Goal: Task Accomplishment & Management: Use online tool/utility

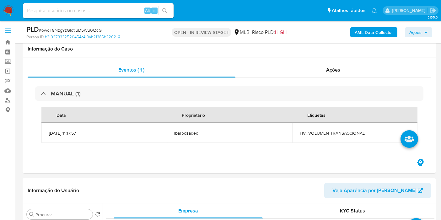
select select "10"
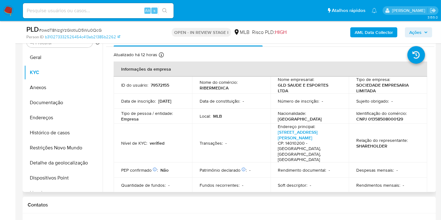
scroll to position [139, 0]
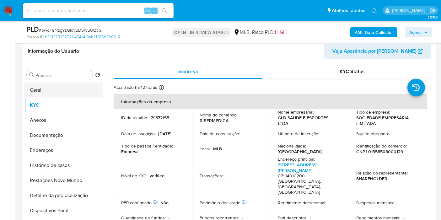
click at [63, 84] on button "Geral" at bounding box center [60, 90] width 73 height 15
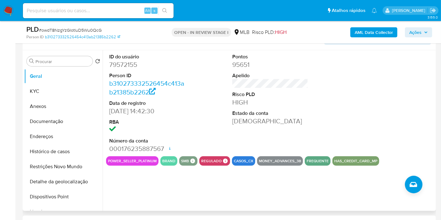
scroll to position [174, 0]
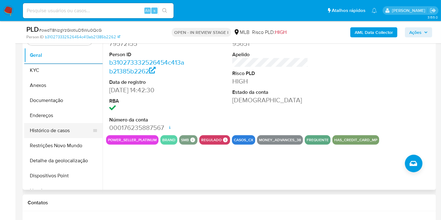
click at [62, 131] on button "Histórico de casos" at bounding box center [60, 130] width 73 height 15
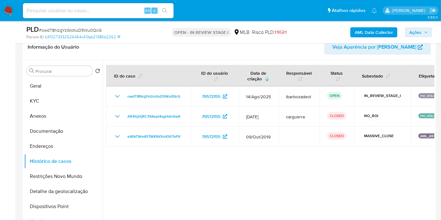
scroll to position [137, 0]
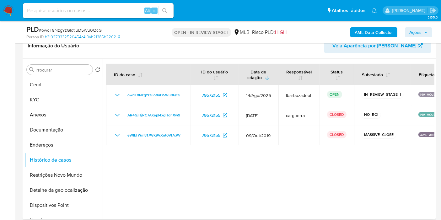
drag, startPoint x: 415, startPoint y: 152, endPoint x: 286, endPoint y: 177, distance: 130.8
click at [286, 177] on div at bounding box center [269, 139] width 332 height 161
click at [63, 126] on button "Documentação" at bounding box center [60, 129] width 73 height 15
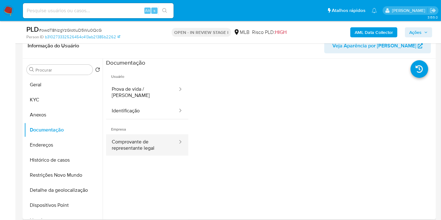
click at [155, 141] on button "Comprovante de representante legal" at bounding box center [142, 144] width 72 height 21
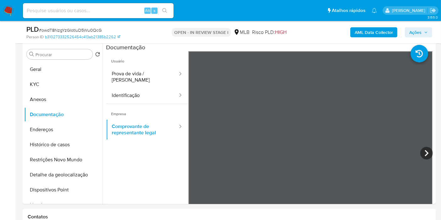
scroll to position [157, 0]
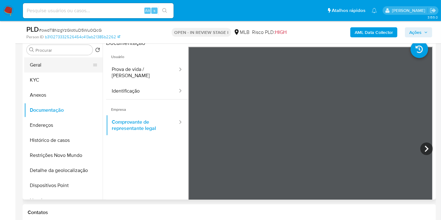
click at [45, 66] on button "Geral" at bounding box center [60, 64] width 73 height 15
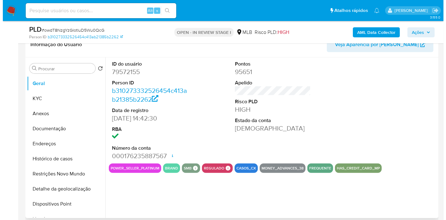
scroll to position [146, 0]
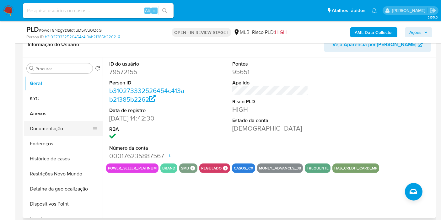
click at [70, 123] on button "Documentação" at bounding box center [60, 128] width 73 height 15
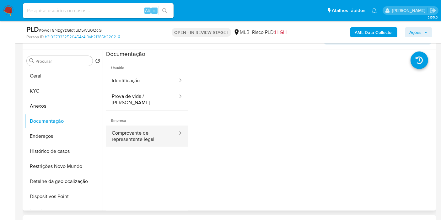
click at [165, 125] on button "Comprovante de representante legal" at bounding box center [142, 135] width 72 height 21
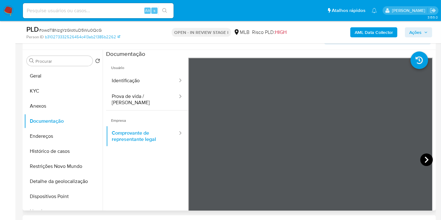
click at [422, 157] on icon at bounding box center [426, 159] width 13 height 13
click at [66, 149] on button "Histórico de casos" at bounding box center [60, 151] width 73 height 15
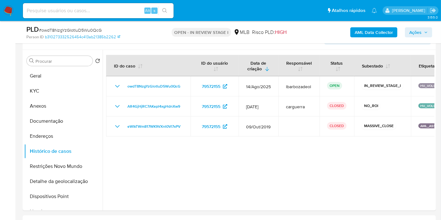
click at [380, 31] on b "AML Data Collector" at bounding box center [374, 32] width 38 height 10
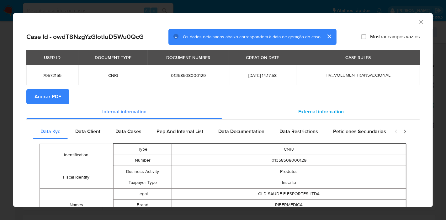
click at [312, 108] on span "External information" at bounding box center [320, 111] width 45 height 7
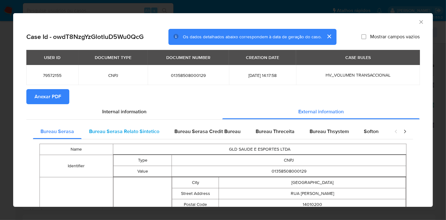
click at [155, 137] on div "Bureau Serasa Relato Sintetico" at bounding box center [124, 131] width 85 height 15
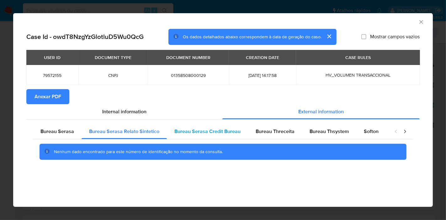
click at [224, 125] on div "Bureau Serasa Credit Bureau" at bounding box center [207, 131] width 81 height 15
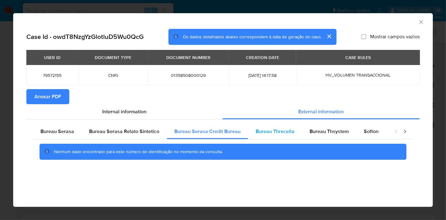
click at [271, 130] on span "Bureau Threceita" at bounding box center [275, 131] width 39 height 7
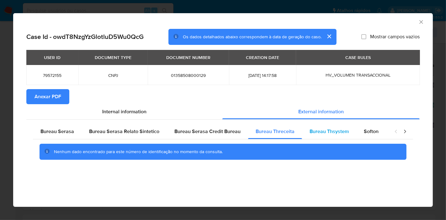
click at [310, 130] on span "Bureau Thsystem" at bounding box center [329, 131] width 39 height 7
click at [358, 130] on div "Softon" at bounding box center [371, 131] width 30 height 15
click at [403, 131] on icon "closure-recommendation-modal" at bounding box center [405, 131] width 6 height 6
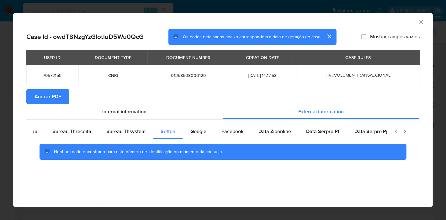
scroll to position [0, 206]
click at [196, 135] on span "Google" at bounding box center [196, 131] width 16 height 7
click at [139, 108] on span "Internal information" at bounding box center [124, 111] width 44 height 7
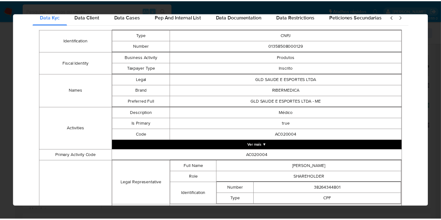
scroll to position [0, 0]
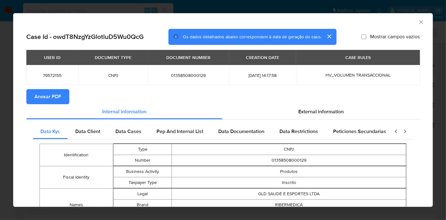
click at [418, 19] on icon "Fechar a janela" at bounding box center [421, 22] width 6 height 6
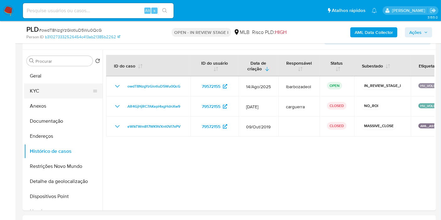
drag, startPoint x: 69, startPoint y: 74, endPoint x: 93, endPoint y: 92, distance: 29.4
click at [69, 74] on button "Geral" at bounding box center [63, 75] width 78 height 15
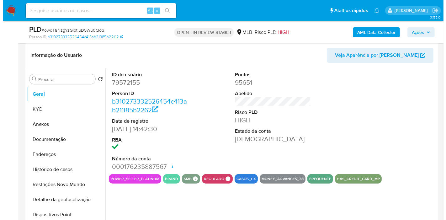
scroll to position [137, 0]
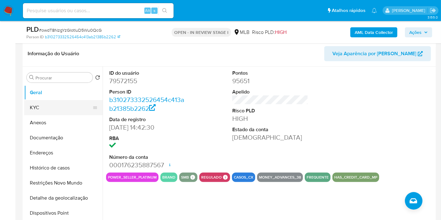
click at [60, 110] on button "KYC" at bounding box center [60, 107] width 73 height 15
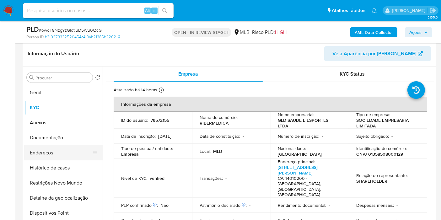
click at [70, 154] on button "Endereços" at bounding box center [60, 152] width 73 height 15
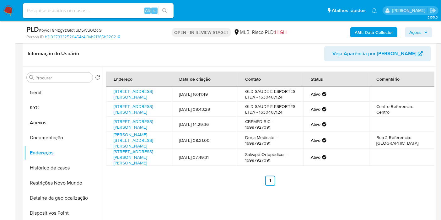
drag, startPoint x: 36, startPoint y: 203, endPoint x: 140, endPoint y: 206, distance: 103.3
click at [36, 203] on button "Detalhe da geolocalização" at bounding box center [63, 197] width 78 height 15
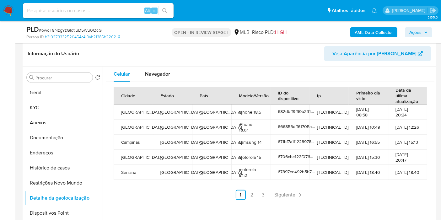
click at [70, 177] on button "Restrições Novo Mundo" at bounding box center [63, 182] width 78 height 15
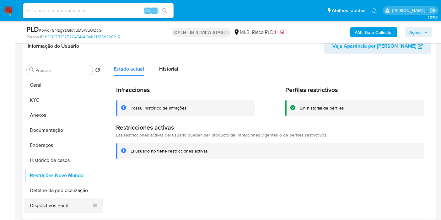
click at [67, 209] on button "Dispositivos Point" at bounding box center [60, 205] width 73 height 15
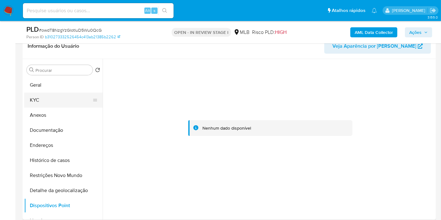
click at [69, 100] on button "KYC" at bounding box center [60, 100] width 73 height 15
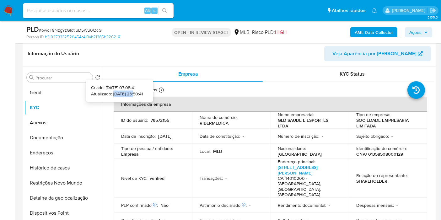
drag, startPoint x: 125, startPoint y: 93, endPoint x: 103, endPoint y: 92, distance: 22.3
click at [103, 92] on p "Atualizado: 25/08/2025 23:50:41" at bounding box center [117, 94] width 52 height 6
copy p "[DATE]"
click at [419, 33] on span "Ações" at bounding box center [415, 32] width 12 height 10
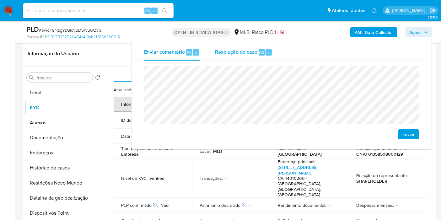
click at [249, 43] on div "Enviar comentário Alt c Resolução do caso Alt r Enviar" at bounding box center [281, 94] width 300 height 110
click at [249, 48] on span "Resolução do caso" at bounding box center [236, 51] width 42 height 7
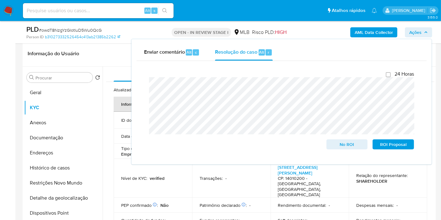
click at [360, 32] on b "AML Data Collector" at bounding box center [374, 32] width 38 height 10
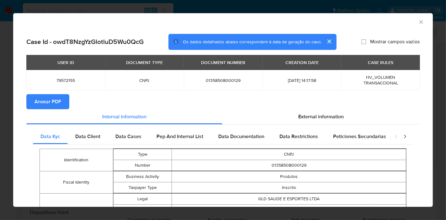
click at [38, 104] on span "Anexar PDF" at bounding box center [48, 102] width 27 height 14
click at [418, 22] on icon "Fechar a janela" at bounding box center [421, 22] width 6 height 6
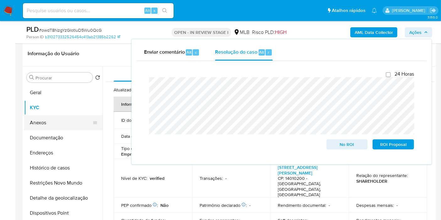
click at [66, 126] on button "Anexos" at bounding box center [60, 122] width 73 height 15
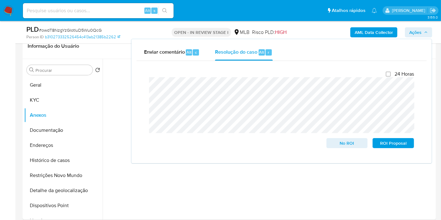
click at [411, 32] on span "Ações" at bounding box center [415, 32] width 12 height 10
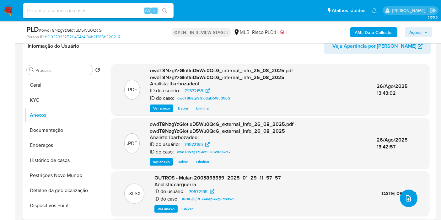
click at [405, 195] on span "upload-file" at bounding box center [408, 199] width 7 height 8
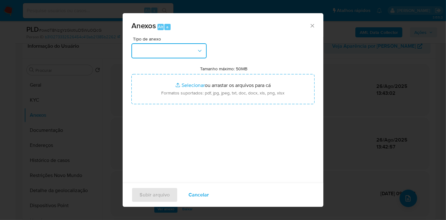
click at [189, 52] on button "button" at bounding box center [168, 50] width 75 height 15
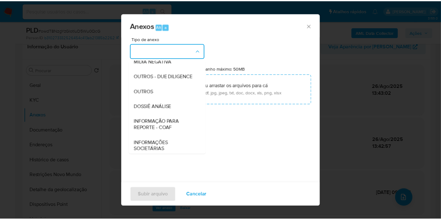
scroll to position [96, 0]
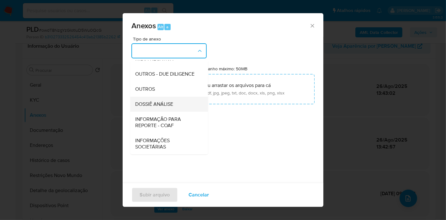
click at [164, 103] on span "DOSSIÊ ANÁLISE" at bounding box center [154, 104] width 38 height 6
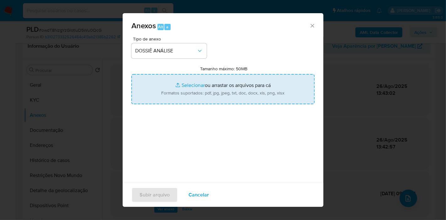
click at [171, 94] on input "Tamanho máximo: 50MB Selecionar arquivos" at bounding box center [222, 89] width 183 height 30
type input "C:\fakepath\SAR - XXXX - CNPJ 01358508000129 - GLD SAUDE E ESPORTES LTDA.pdf"
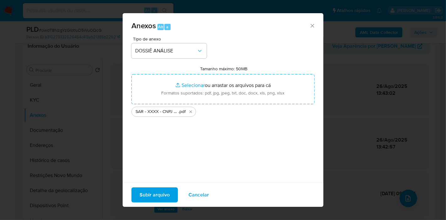
click at [168, 192] on span "Subir arquivo" at bounding box center [155, 195] width 30 height 14
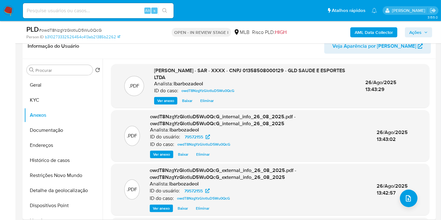
drag, startPoint x: 417, startPoint y: 33, endPoint x: 408, endPoint y: 38, distance: 10.0
click at [417, 33] on span "Ações" at bounding box center [415, 32] width 12 height 10
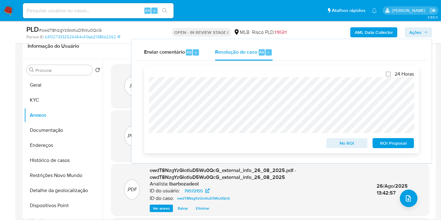
click at [382, 141] on span "ROI Proposal" at bounding box center [393, 143] width 33 height 9
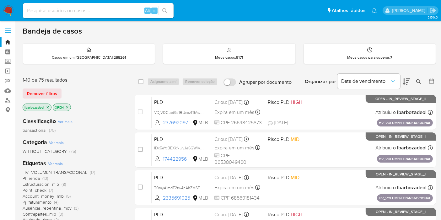
click at [47, 107] on icon "close-filter" at bounding box center [48, 107] width 4 height 4
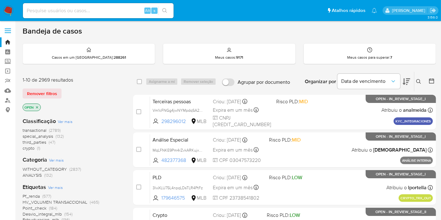
click at [13, 11] on img at bounding box center [8, 10] width 11 height 11
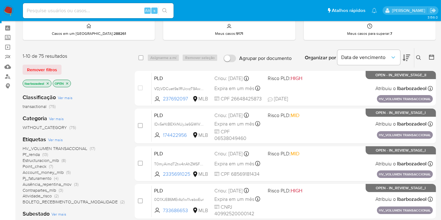
scroll to position [35, 0]
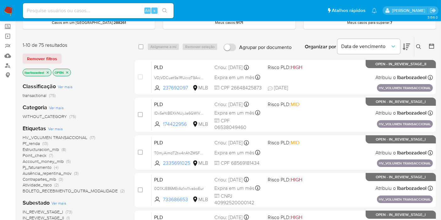
click at [42, 143] on span "(13)" at bounding box center [45, 143] width 6 height 6
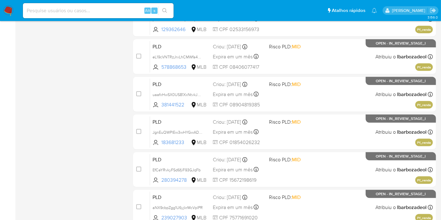
scroll to position [275, 0]
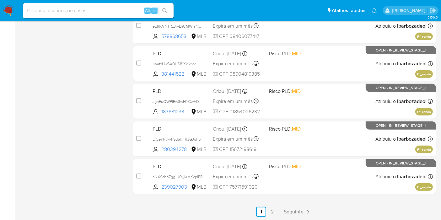
click at [285, 209] on span "Seguinte" at bounding box center [294, 211] width 20 height 5
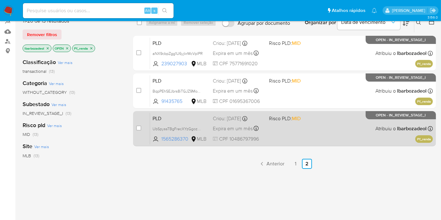
scroll to position [34, 0]
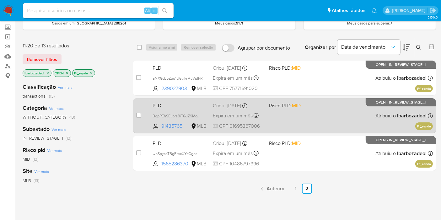
click at [306, 121] on div "PLD BqpPEhSEJbrs8iTGJZ9MoVPA 91435765 MLB Risco PLD: MID Criou: 12/08/2025 Crio…" at bounding box center [291, 116] width 283 height 32
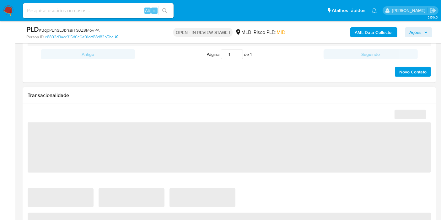
select select "10"
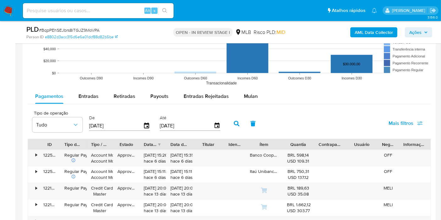
scroll to position [662, 0]
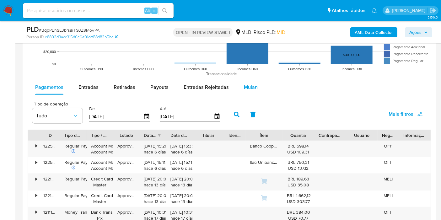
click at [244, 88] on span "Mulan" at bounding box center [251, 86] width 14 height 7
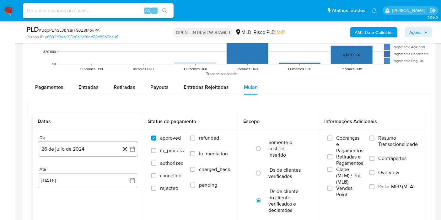
click at [77, 147] on button "26 de julio de 2024" at bounding box center [88, 148] width 100 height 15
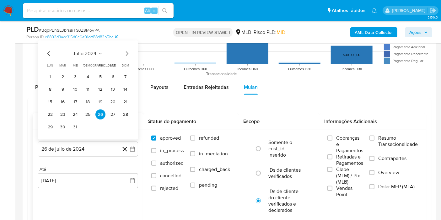
click at [84, 53] on span "julio 2024" at bounding box center [85, 54] width 24 height 6
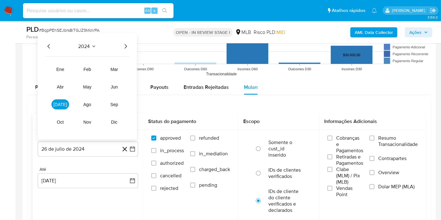
click at [125, 43] on icon "Año siguiente" at bounding box center [126, 47] width 8 height 8
click at [63, 106] on button "[DATE]" at bounding box center [60, 104] width 18 height 10
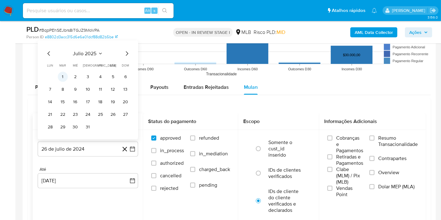
click at [66, 75] on button "1" at bounding box center [63, 77] width 10 height 10
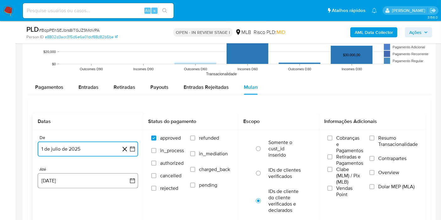
click at [106, 181] on button "[DATE]" at bounding box center [88, 180] width 100 height 15
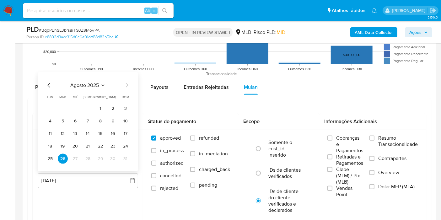
drag, startPoint x: 50, startPoint y: 158, endPoint x: 120, endPoint y: 138, distance: 72.5
click at [51, 158] on button "25" at bounding box center [50, 159] width 10 height 10
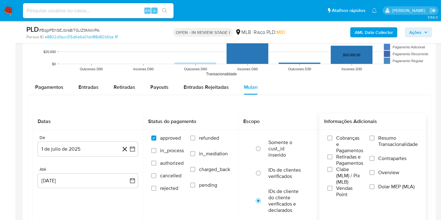
click at [383, 136] on span "Resumo Transacionalidade" at bounding box center [398, 141] width 40 height 13
click at [374, 136] on input "Resumo Transacionalidade" at bounding box center [371, 138] width 5 height 5
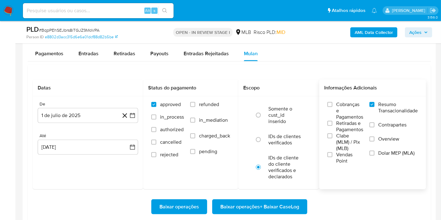
scroll to position [732, 0]
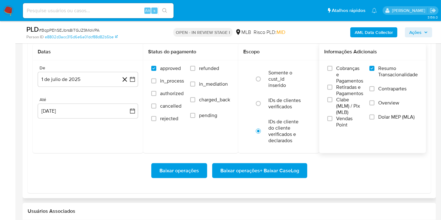
click at [290, 168] on span "Baixar operações + Baixar CaseLog" at bounding box center [259, 171] width 79 height 14
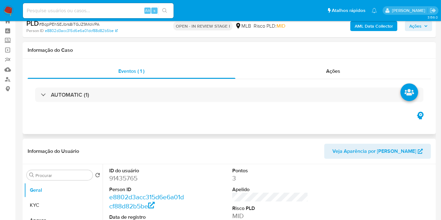
scroll to position [0, 0]
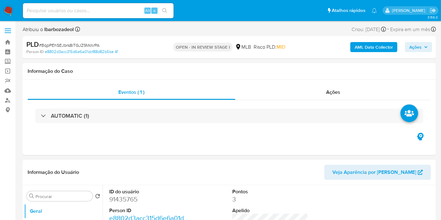
click at [408, 45] on button "Ações" at bounding box center [418, 47] width 27 height 10
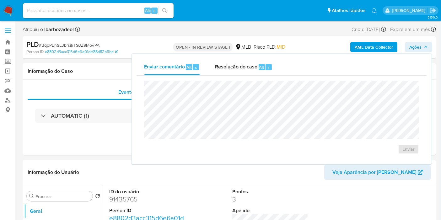
click at [408, 45] on button "Ações" at bounding box center [418, 47] width 27 height 10
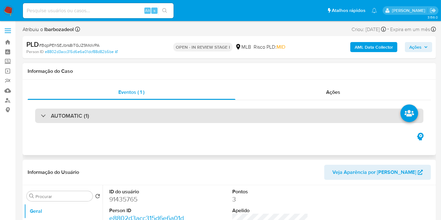
drag, startPoint x: 185, startPoint y: 113, endPoint x: 181, endPoint y: 114, distance: 4.6
click at [185, 113] on div "AUTOMATIC (1)" at bounding box center [229, 116] width 388 height 14
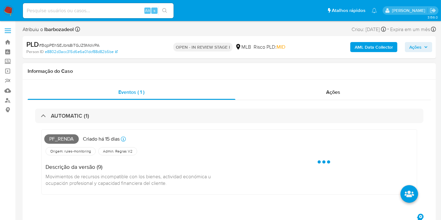
click at [66, 139] on span "Pf_renda" at bounding box center [61, 138] width 35 height 9
copy span "Pf_renda"
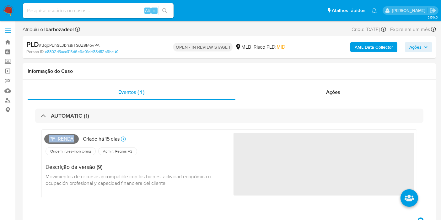
click at [411, 46] on span "Ações" at bounding box center [415, 47] width 12 height 10
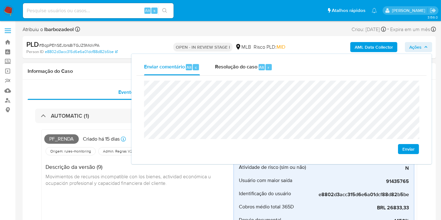
click at [121, 71] on h1 "Informação do Caso" at bounding box center [229, 71] width 403 height 6
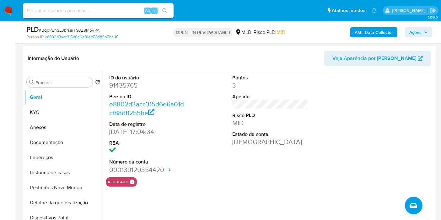
scroll to position [279, 0]
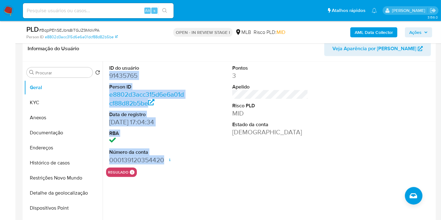
drag, startPoint x: 106, startPoint y: 75, endPoint x: 162, endPoint y: 159, distance: 101.5
click at [162, 159] on div "ID do usuário 91435765 Person ID e8802d3acc315d6e6a01dcf88d82b5be Data de regis…" at bounding box center [147, 114] width 82 height 106
copy dl "91435765 Person ID e8802d3acc315d6e6a01dcf88d82b5be Data de registro 02/02/2006…"
click at [419, 28] on span "Ações" at bounding box center [415, 32] width 12 height 10
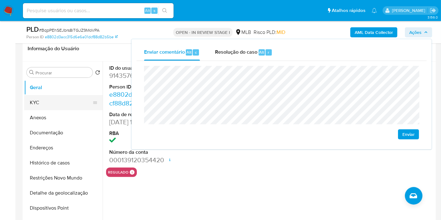
click at [38, 97] on button "KYC" at bounding box center [60, 102] width 73 height 15
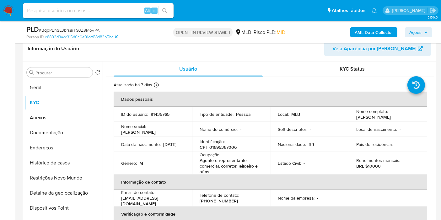
click at [218, 148] on p "CPF 01695367006" at bounding box center [218, 147] width 37 height 6
copy p "01695367006"
click at [424, 30] on span "Ações" at bounding box center [418, 32] width 19 height 9
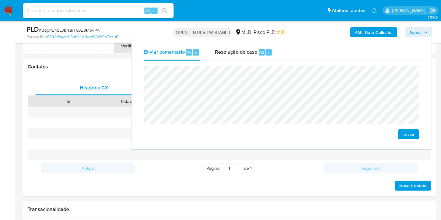
scroll to position [453, 0]
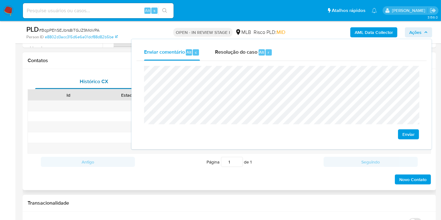
click at [100, 73] on div "Histórico CX Soluções Bate-papo Id Estado Data de criação Origem Processo Antig…" at bounding box center [229, 129] width 413 height 121
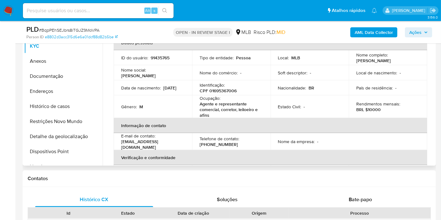
scroll to position [314, 0]
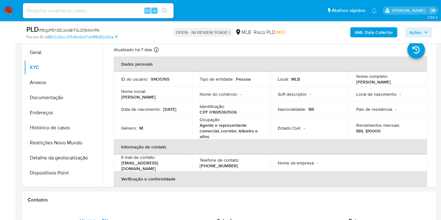
click at [413, 30] on span "Ações" at bounding box center [415, 32] width 12 height 10
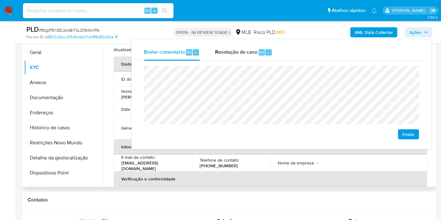
click at [231, 167] on td "Telefone de contato : (54) 991912069" at bounding box center [231, 162] width 78 height 17
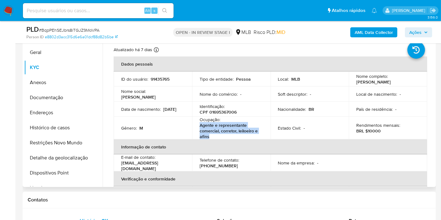
drag, startPoint x: 199, startPoint y: 125, endPoint x: 212, endPoint y: 135, distance: 16.4
click at [212, 135] on p "Agente e representante comercial, corretor, leiloeiro e afins" at bounding box center [230, 130] width 61 height 17
copy p "Agente e representante comercial, corretor, leiloeiro e afins"
click at [423, 30] on span "Ações" at bounding box center [418, 32] width 19 height 9
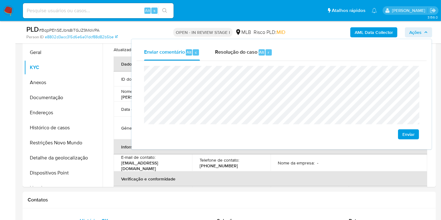
click at [0, 0] on lt-span "atividade" at bounding box center [0, 0] width 0 height 0
click at [0, 0] on lt-span "econômica" at bounding box center [0, 0] width 0 height 0
click at [57, 116] on button "Endereços" at bounding box center [60, 112] width 73 height 15
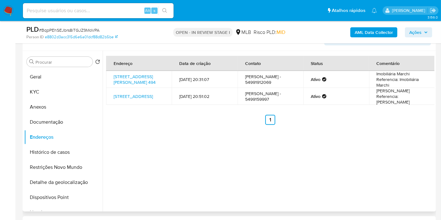
scroll to position [279, 0]
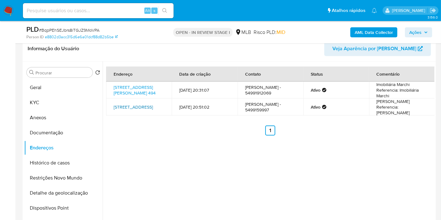
drag, startPoint x: 142, startPoint y: 116, endPoint x: 123, endPoint y: 111, distance: 19.0
click at [123, 111] on td "Rua Caldas Junior 581 581, Não-me-toque, Rio Grande Do Sul, 99470000, Brasil 581" at bounding box center [139, 107] width 66 height 17
click at [133, 109] on link "Rua Caldas Junior 581 581, Não-me-toque, Rio Grande Do Sul, 99470000, Brasil 581" at bounding box center [133, 107] width 39 height 6
click at [129, 92] on link "Av Guilherme Augustin 494, Não-me-toque, Rio Grande Do Sul, 99470000, Brasil 494" at bounding box center [135, 90] width 42 height 12
click at [63, 129] on button "Documentação" at bounding box center [60, 132] width 73 height 15
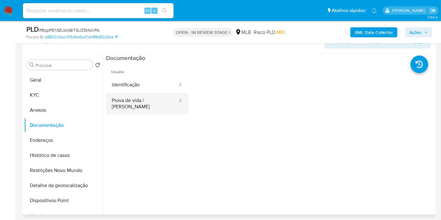
click at [154, 97] on button "Prova de vida / Selfie" at bounding box center [142, 103] width 72 height 21
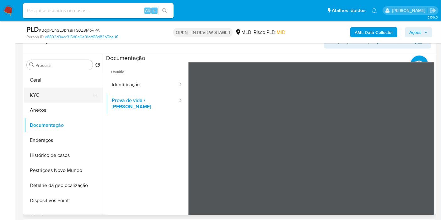
click at [69, 91] on button "KYC" at bounding box center [60, 95] width 73 height 15
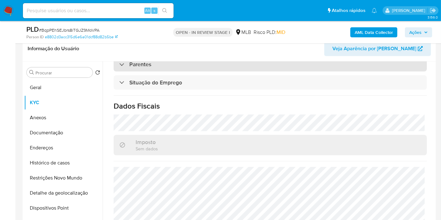
scroll to position [292, 0]
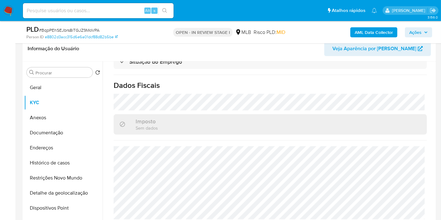
click at [419, 32] on span "Ações" at bounding box center [415, 32] width 12 height 10
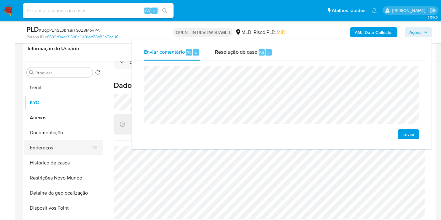
click at [62, 147] on button "Endereços" at bounding box center [60, 147] width 73 height 15
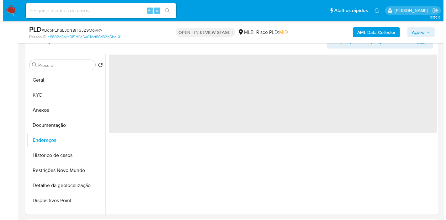
scroll to position [0, 0]
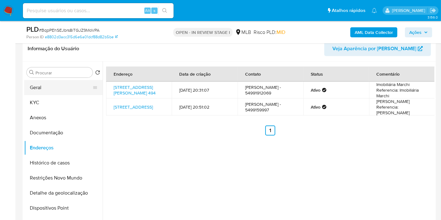
click at [57, 84] on button "Geral" at bounding box center [60, 87] width 73 height 15
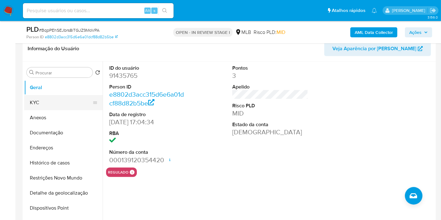
click at [55, 100] on button "KYC" at bounding box center [60, 102] width 73 height 15
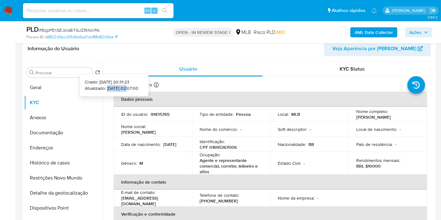
drag, startPoint x: 119, startPoint y: 87, endPoint x: 97, endPoint y: 88, distance: 22.6
click at [97, 88] on p "Atualizado: 19/08/2025 02:07:00" at bounding box center [112, 88] width 54 height 6
copy p "19/08/2025"
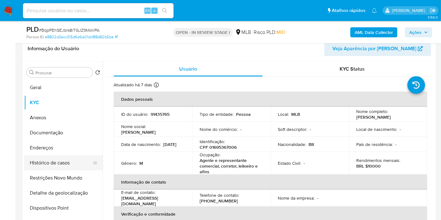
click at [75, 162] on button "Histórico de casos" at bounding box center [60, 162] width 73 height 15
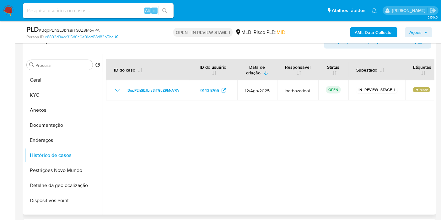
click at [62, 69] on div "Procurar Retornar ao pedido padrão Geral KYC Anexos Documentação Endereços Hist…" at bounding box center [63, 135] width 78 height 160
click at [53, 79] on button "Geral" at bounding box center [60, 79] width 73 height 15
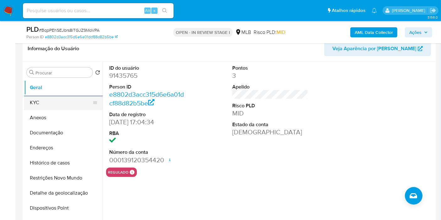
click at [47, 105] on button "KYC" at bounding box center [60, 102] width 73 height 15
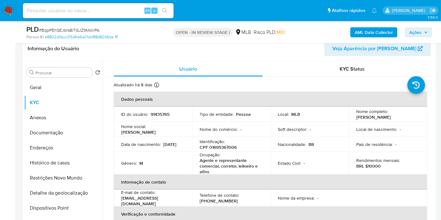
drag, startPoint x: 52, startPoint y: 146, endPoint x: 299, endPoint y: 179, distance: 249.8
click at [51, 146] on button "Endereços" at bounding box center [63, 147] width 78 height 15
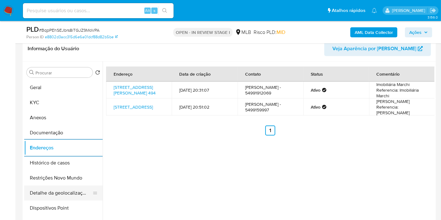
click at [70, 197] on button "Detalhe da geolocalização" at bounding box center [60, 192] width 73 height 15
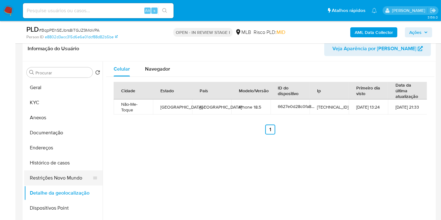
click at [53, 179] on button "Restrições Novo Mundo" at bounding box center [60, 177] width 73 height 15
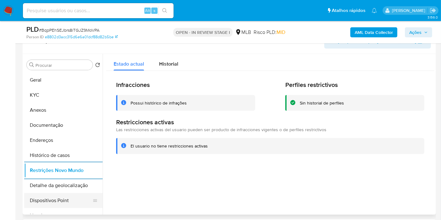
click at [57, 197] on button "Dispositivos Point" at bounding box center [60, 200] width 73 height 15
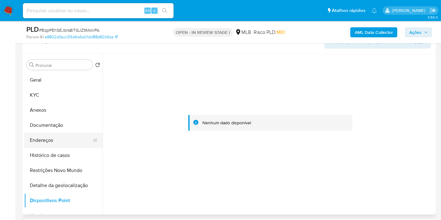
click at [66, 134] on button "Endereços" at bounding box center [60, 140] width 73 height 15
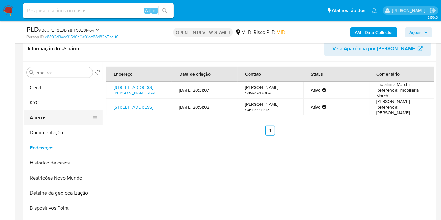
click at [51, 119] on button "Anexos" at bounding box center [60, 117] width 73 height 15
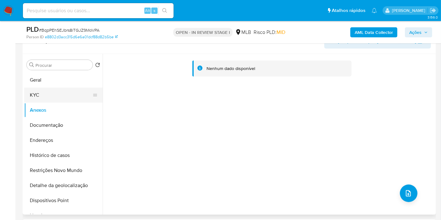
click at [51, 94] on button "KYC" at bounding box center [60, 95] width 73 height 15
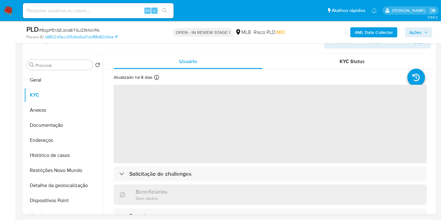
click at [377, 33] on b "AML Data Collector" at bounding box center [374, 32] width 38 height 10
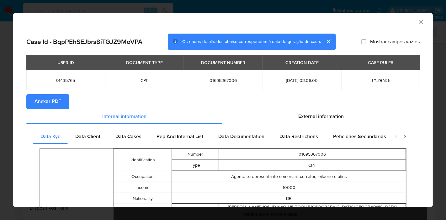
click at [41, 101] on span "Anexar PDF" at bounding box center [48, 102] width 27 height 14
click at [418, 23] on icon "Fechar a janela" at bounding box center [421, 22] width 6 height 6
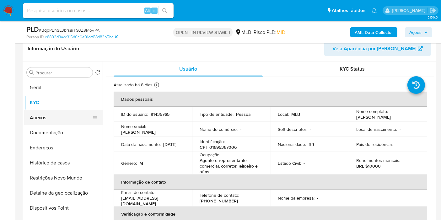
click at [47, 121] on button "Anexos" at bounding box center [60, 117] width 73 height 15
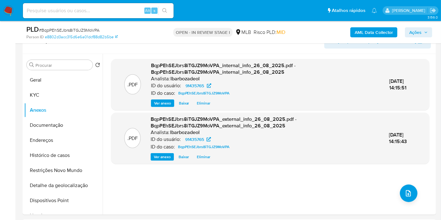
click at [418, 32] on span "Ações" at bounding box center [415, 32] width 12 height 10
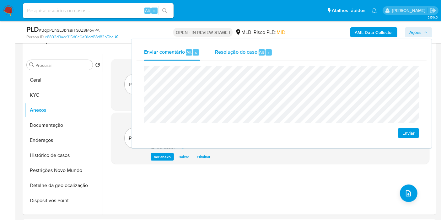
click at [252, 55] on div "Resolução do caso Alt r" at bounding box center [243, 52] width 57 height 16
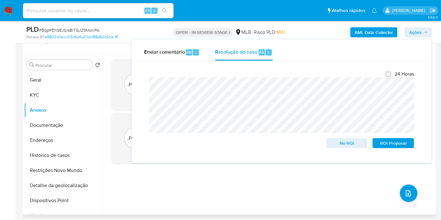
click at [306, 184] on div ".PDF BqpPEhSEJbrs8iTGJZ9MoVPA_internal_info_26_08_2025.pdf - BqpPEhSEJbrs8iTGJZ…" at bounding box center [270, 134] width 318 height 151
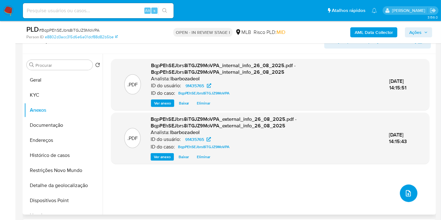
click at [413, 197] on button "upload-file" at bounding box center [409, 193] width 18 height 18
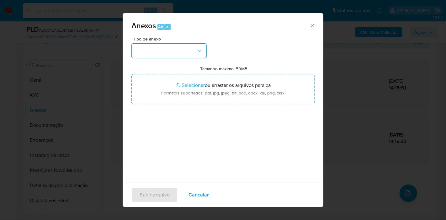
click at [195, 52] on button "button" at bounding box center [168, 50] width 75 height 15
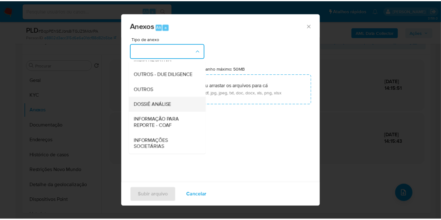
scroll to position [6, 0]
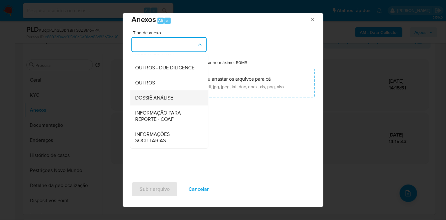
click at [179, 98] on div "DOSSIÊ ANÁLISE" at bounding box center [167, 97] width 64 height 15
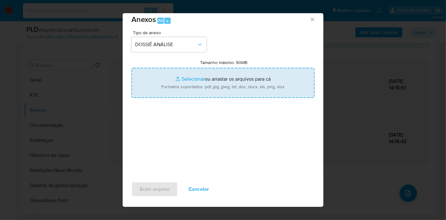
click at [185, 84] on input "Tamanho máximo: 50MB Selecionar arquivos" at bounding box center [222, 83] width 183 height 30
type input "C:\fakepath\_XXX - CPF 01695367006 - DOUGLAS ALEXANDRE MARCHI.pdf"
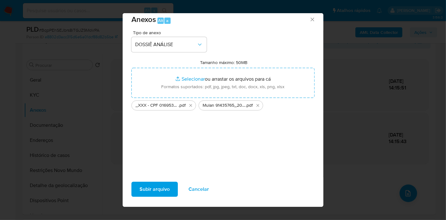
click at [163, 191] on span "Subir arquivo" at bounding box center [155, 189] width 30 height 14
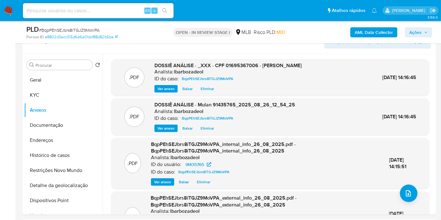
click at [414, 31] on span "Ações" at bounding box center [415, 32] width 12 height 10
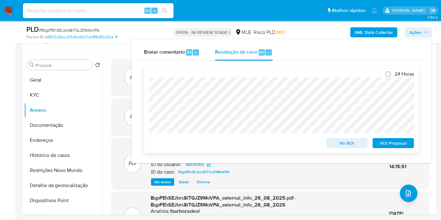
click at [348, 143] on span "No ROI" at bounding box center [347, 143] width 33 height 9
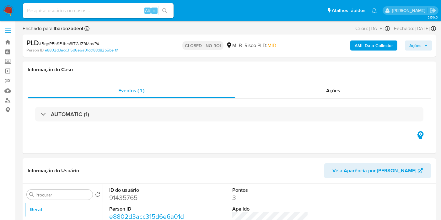
select select "10"
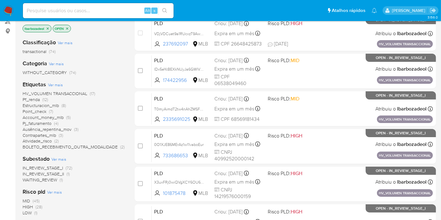
scroll to position [79, 0]
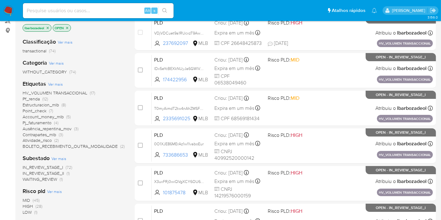
click at [80, 93] on span "HV_VOLUMEN TRANSACCIONAL" at bounding box center [55, 93] width 65 height 6
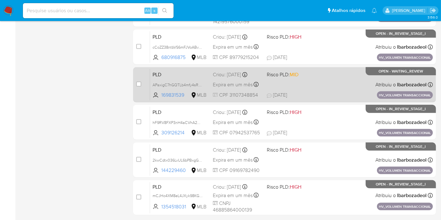
scroll to position [275, 0]
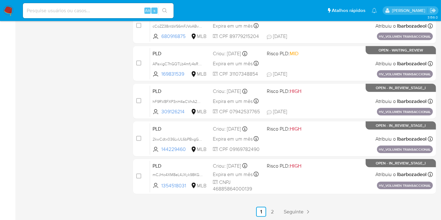
click at [273, 212] on link "2" at bounding box center [272, 212] width 10 height 10
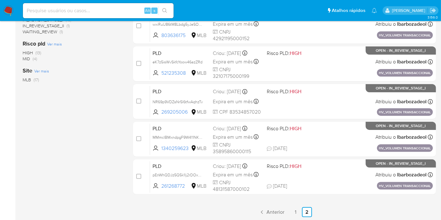
scroll to position [162, 0]
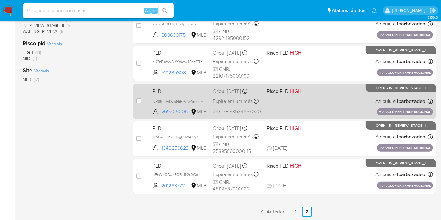
click at [320, 105] on div "PLD NR69p9VDZsNr5l6tfwAqhzTv 269205006 MLB Risco PLD: HIGH Criou: 14/08/2025 Cr…" at bounding box center [291, 101] width 283 height 32
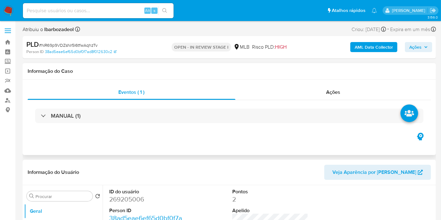
select select "10"
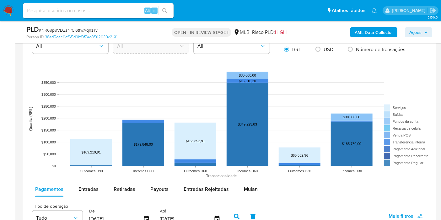
scroll to position [558, 0]
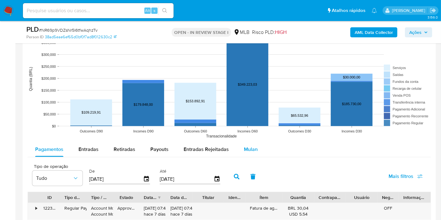
click at [250, 147] on span "Mulan" at bounding box center [251, 149] width 14 height 7
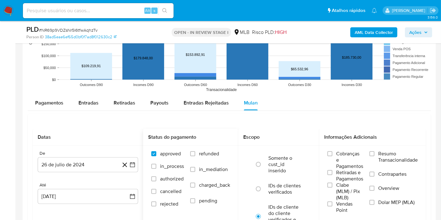
scroll to position [662, 0]
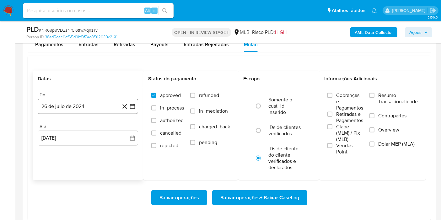
click at [86, 105] on button "26 de julio de 2024" at bounding box center [88, 106] width 100 height 15
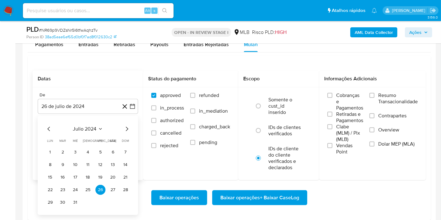
click at [89, 127] on span "julio 2024" at bounding box center [85, 129] width 24 height 6
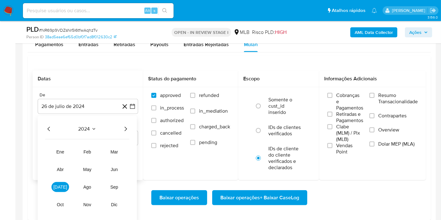
click at [126, 127] on icon "Año siguiente" at bounding box center [126, 129] width 8 height 8
click at [61, 189] on button "jul" at bounding box center [60, 187] width 18 height 10
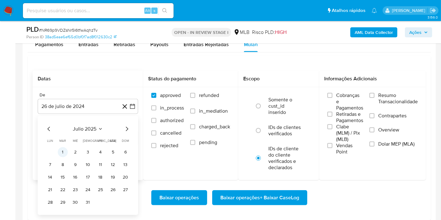
click at [62, 152] on button "1" at bounding box center [63, 152] width 10 height 10
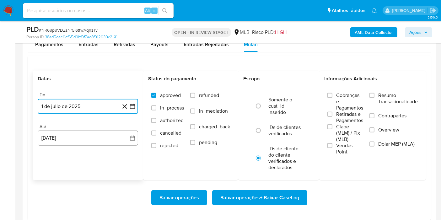
click at [59, 143] on button "26 de agosto de 2025" at bounding box center [88, 138] width 100 height 15
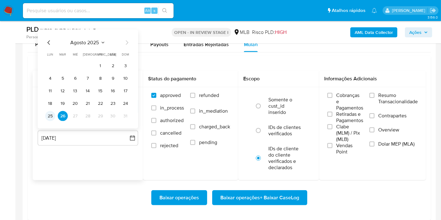
click at [52, 114] on button "25" at bounding box center [50, 116] width 10 height 10
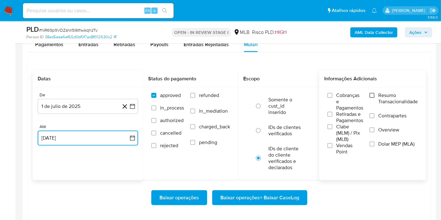
click at [370, 94] on input "Resumo Transacionalidade" at bounding box center [371, 95] width 5 height 5
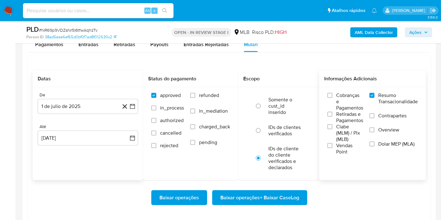
click at [286, 194] on span "Baixar operações + Baixar CaseLog" at bounding box center [259, 198] width 79 height 14
click at [291, 65] on div "Datas De 1 de julio de 2025 1-07-2025 Até 25 de agosto de 2025 25-08-2025 Statu…" at bounding box center [229, 159] width 403 height 206
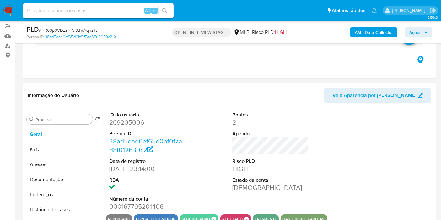
scroll to position [70, 0]
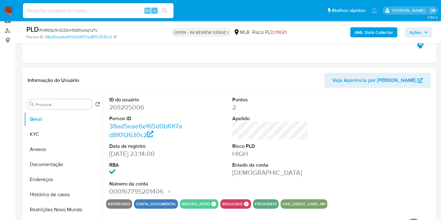
click at [415, 35] on span "Ações" at bounding box center [415, 32] width 12 height 10
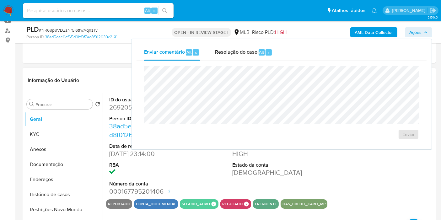
click at [100, 79] on header "Informação do Usuário Veja Aparência por Pessoa" at bounding box center [229, 80] width 403 height 15
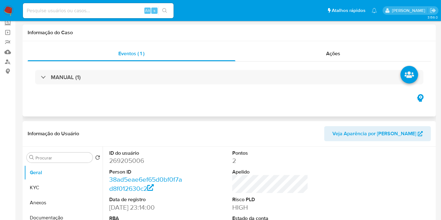
scroll to position [0, 0]
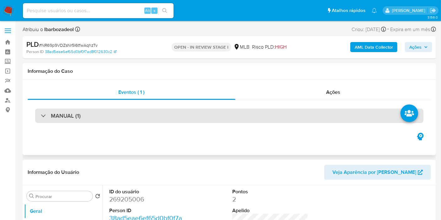
click at [106, 112] on div "MANUAL (1)" at bounding box center [229, 116] width 388 height 14
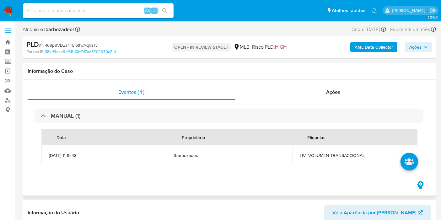
click at [333, 153] on span "HV_VOLUMEN TRANSACCIONAL" at bounding box center [355, 155] width 110 height 6
copy span "HV_VOLUMEN TRANSACCIONAL"
click at [427, 50] on span "Ações" at bounding box center [418, 47] width 19 height 9
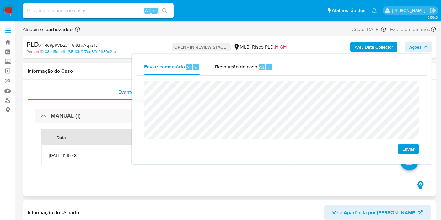
click at [57, 66] on div "Informação do Caso" at bounding box center [229, 71] width 413 height 17
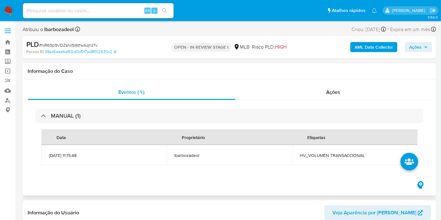
scroll to position [139, 0]
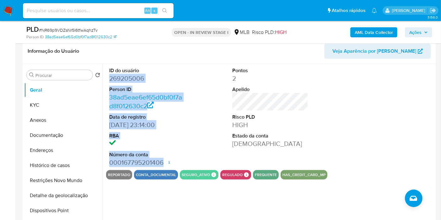
drag, startPoint x: 107, startPoint y: 79, endPoint x: 161, endPoint y: 164, distance: 101.2
click at [161, 164] on div "ID do usuário 269205006 Person ID 38ad5eae6ef65d0bf0f7ad8f012630c2 Data de regi…" at bounding box center [147, 117] width 82 height 106
copy dl "269205006 Person ID 38ad5eae6ef65d0bf0f7ad8f012630c2 Data de registro 17/08/201…"
click at [412, 30] on span "Ações" at bounding box center [415, 32] width 12 height 10
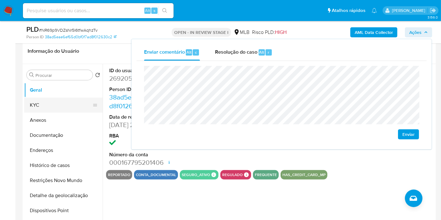
click at [47, 103] on button "KYC" at bounding box center [60, 105] width 73 height 15
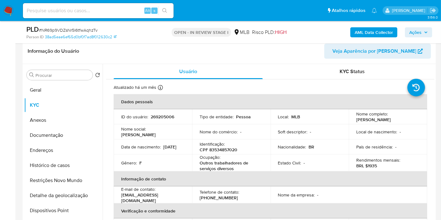
click at [228, 151] on p "CPF 83534857020" at bounding box center [219, 150] width 38 height 6
copy p "83534857020"
click at [424, 32] on span "Ações" at bounding box center [418, 32] width 19 height 9
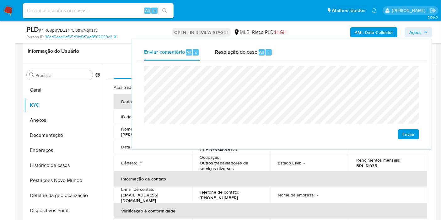
drag, startPoint x: 185, startPoint y: 167, endPoint x: 198, endPoint y: 163, distance: 12.9
click at [186, 166] on td "Gênero : F" at bounding box center [153, 162] width 78 height 17
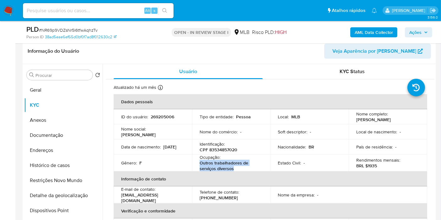
drag, startPoint x: 199, startPoint y: 163, endPoint x: 242, endPoint y: 170, distance: 43.1
click at [242, 170] on p "Outros trabalhadores de serviços diversos" at bounding box center [230, 165] width 61 height 11
copy p "Outros trabalhadores de serviços diversos"
click at [426, 28] on span "Ações" at bounding box center [418, 32] width 19 height 9
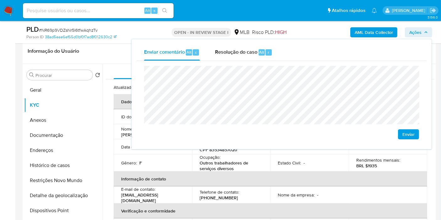
click at [270, 176] on th "Informação de contato" at bounding box center [270, 178] width 313 height 15
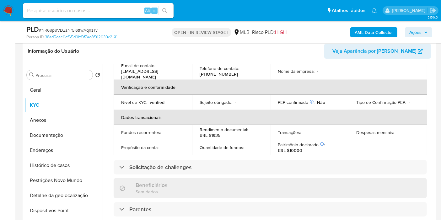
scroll to position [289, 0]
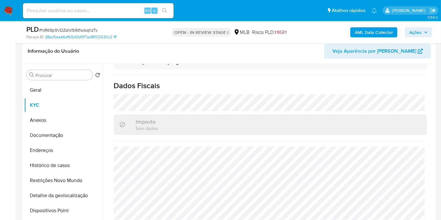
click at [419, 31] on span "Ações" at bounding box center [415, 32] width 12 height 10
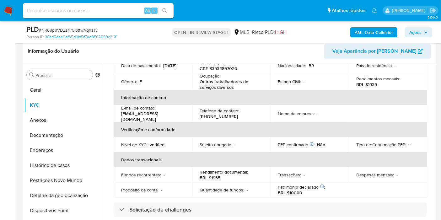
scroll to position [79, 0]
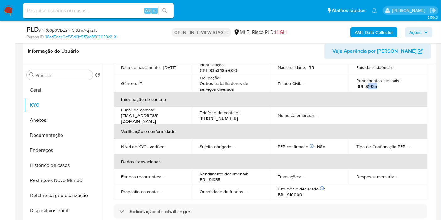
drag, startPoint x: 366, startPoint y: 86, endPoint x: 382, endPoint y: 86, distance: 15.7
click at [382, 86] on div "Rendimentos mensais : BRL $1935" at bounding box center [387, 83] width 63 height 11
copy p "1935"
click at [64, 147] on button "Endereços" at bounding box center [60, 150] width 73 height 15
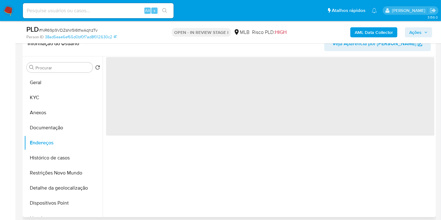
scroll to position [0, 0]
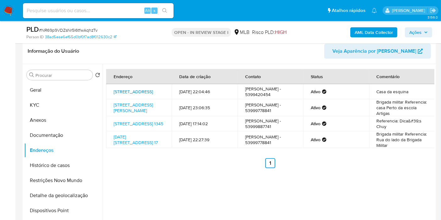
click at [128, 89] on link "Paraguay 546, Chuí, Rio Grande Do Sul, 96255000, Brasil 546" at bounding box center [133, 91] width 39 height 6
click at [129, 104] on link "Avenida Mauro Silva 240, Chuí, Rio Grande Do Sul, 96255000, Brasil 240" at bounding box center [133, 108] width 39 height 12
click at [129, 123] on link "Rua Peru 1345, Chuí, Rio Grande Do Sul, 96255000, Brasil 1345" at bounding box center [139, 123] width 50 height 6
drag, startPoint x: 130, startPoint y: 142, endPoint x: 111, endPoint y: 140, distance: 19.0
click at [130, 143] on link "8 De Março Nro 17 17, Chuí, Rio Grande Do Sul, 96255000, Brasil 17" at bounding box center [136, 140] width 44 height 12
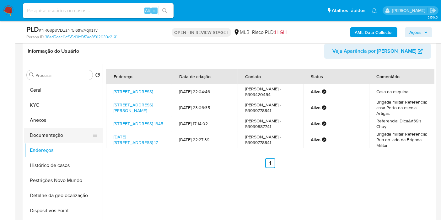
click at [58, 131] on button "Documentação" at bounding box center [60, 135] width 73 height 15
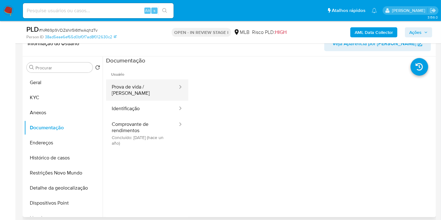
click at [148, 90] on button "Prova de vida / Selfie" at bounding box center [142, 89] width 72 height 21
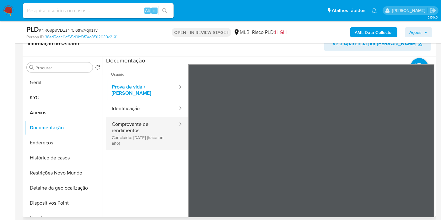
click at [145, 127] on button "Comprovante de rendimentos Concluído: 08/05/2024 (hace un año)" at bounding box center [142, 133] width 72 height 33
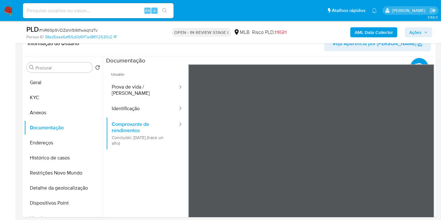
click at [425, 32] on icon "button" at bounding box center [425, 32] width 3 height 2
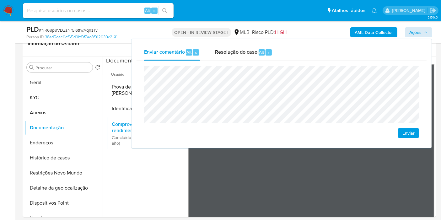
click at [136, 84] on div "Enviar comentário Alt c Resolução do caso Alt r Enviar" at bounding box center [281, 93] width 300 height 109
click at [55, 96] on button "KYC" at bounding box center [60, 97] width 73 height 15
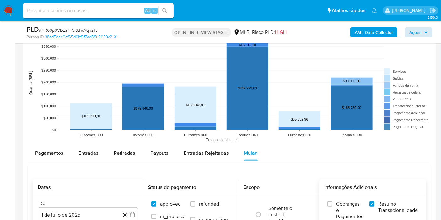
scroll to position [592, 0]
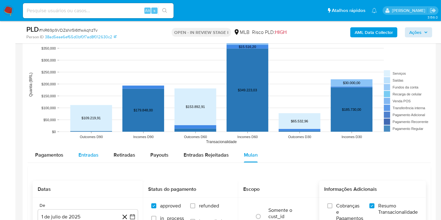
click at [85, 155] on span "Entradas" at bounding box center [88, 154] width 20 height 7
select select "10"
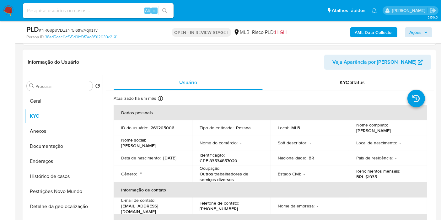
scroll to position [139, 0]
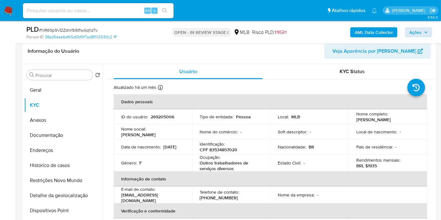
click at [228, 151] on p "CPF 83534857020" at bounding box center [219, 150] width 38 height 6
drag, startPoint x: 128, startPoint y: 91, endPoint x: 106, endPoint y: 92, distance: 22.3
click at [106, 92] on p "Atualizado: 31/07/2025 11:21:54" at bounding box center [118, 91] width 50 height 6
copy p "31/07/2025"
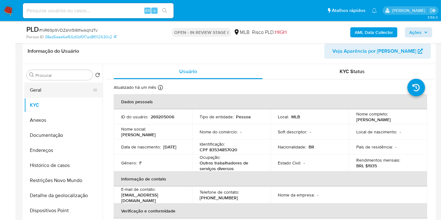
drag, startPoint x: 43, startPoint y: 89, endPoint x: 55, endPoint y: 87, distance: 12.1
click at [42, 89] on button "Geral" at bounding box center [60, 90] width 73 height 15
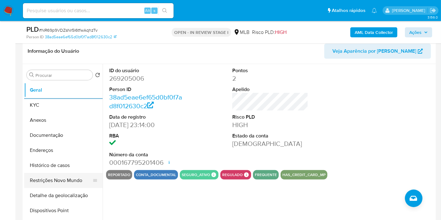
click at [58, 168] on button "Histórico de casos" at bounding box center [63, 165] width 78 height 15
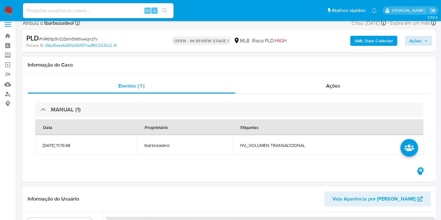
scroll to position [0, 0]
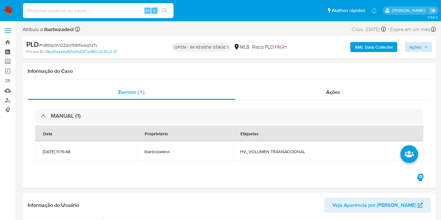
click at [7, 51] on link "Painel" at bounding box center [37, 52] width 75 height 10
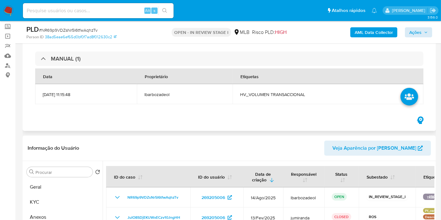
click at [276, 95] on span "HV_VOLUMEN TRANSACCIONAL" at bounding box center [328, 95] width 176 height 6
copy span "HV_VOLUMEN TRANSACCIONAL"
click at [423, 38] on div "AML Data Collector Ações" at bounding box center [365, 32] width 134 height 15
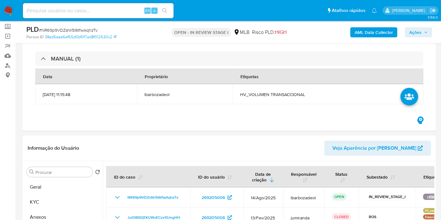
click at [413, 32] on span "Ações" at bounding box center [415, 32] width 12 height 10
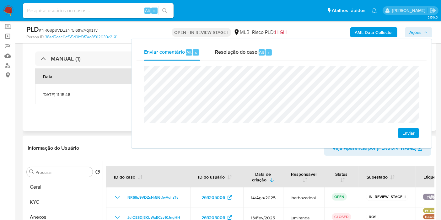
click at [99, 113] on div "MANUAL (1) Data Proprietário Etiquetas 14/08/2025 11:15:48 lbarbozadeol HV_VOLU…" at bounding box center [229, 79] width 403 height 72
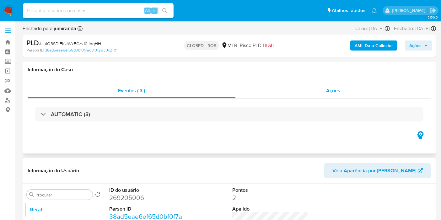
click at [293, 90] on div "Ações" at bounding box center [333, 90] width 195 height 15
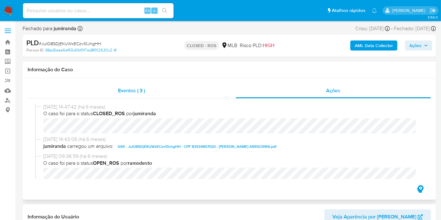
select select "10"
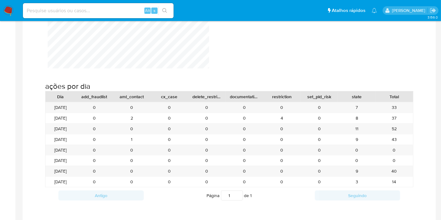
scroll to position [558, 0]
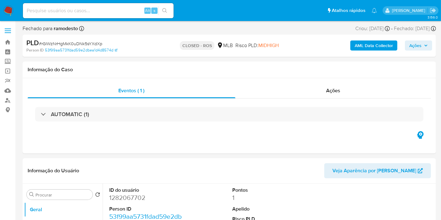
select select "10"
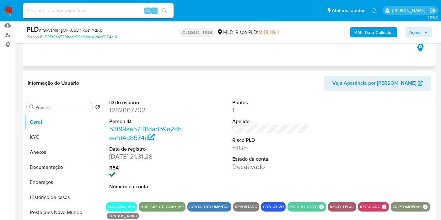
scroll to position [66, 0]
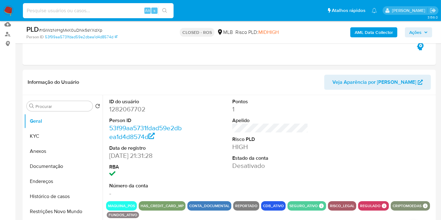
click at [119, 13] on input at bounding box center [98, 11] width 151 height 8
paste input "M2HQwFDW15pvLLqVspPmGQS7"
type input "M2HQwFDW15pvLLqVspPmGQS7"
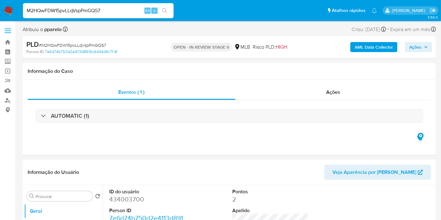
select select "10"
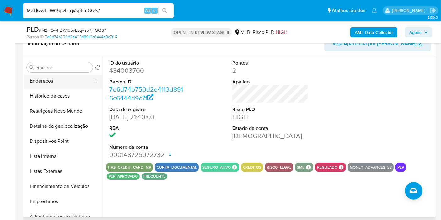
scroll to position [62, 0]
click at [56, 158] on button "Lista Interna" at bounding box center [60, 156] width 73 height 15
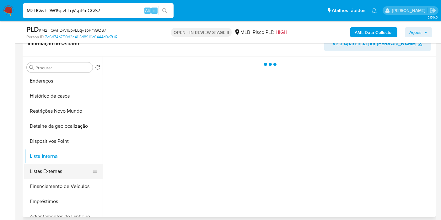
click at [61, 173] on button "Listas Externas" at bounding box center [60, 171] width 73 height 15
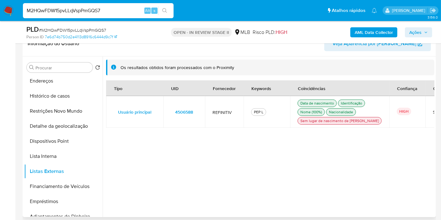
click at [188, 115] on span "4506588" at bounding box center [184, 112] width 18 height 9
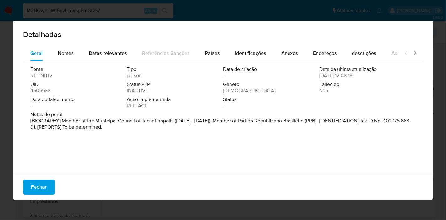
click at [47, 91] on span "4506588" at bounding box center [40, 91] width 20 height 6
click at [42, 183] on span "Fechar" at bounding box center [39, 187] width 16 height 14
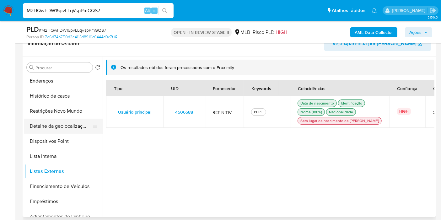
scroll to position [0, 0]
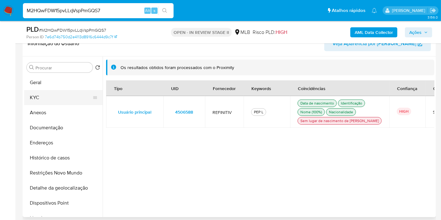
click at [61, 98] on button "KYC" at bounding box center [60, 97] width 73 height 15
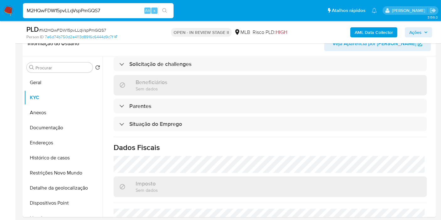
scroll to position [285, 0]
